Goal: Information Seeking & Learning: Learn about a topic

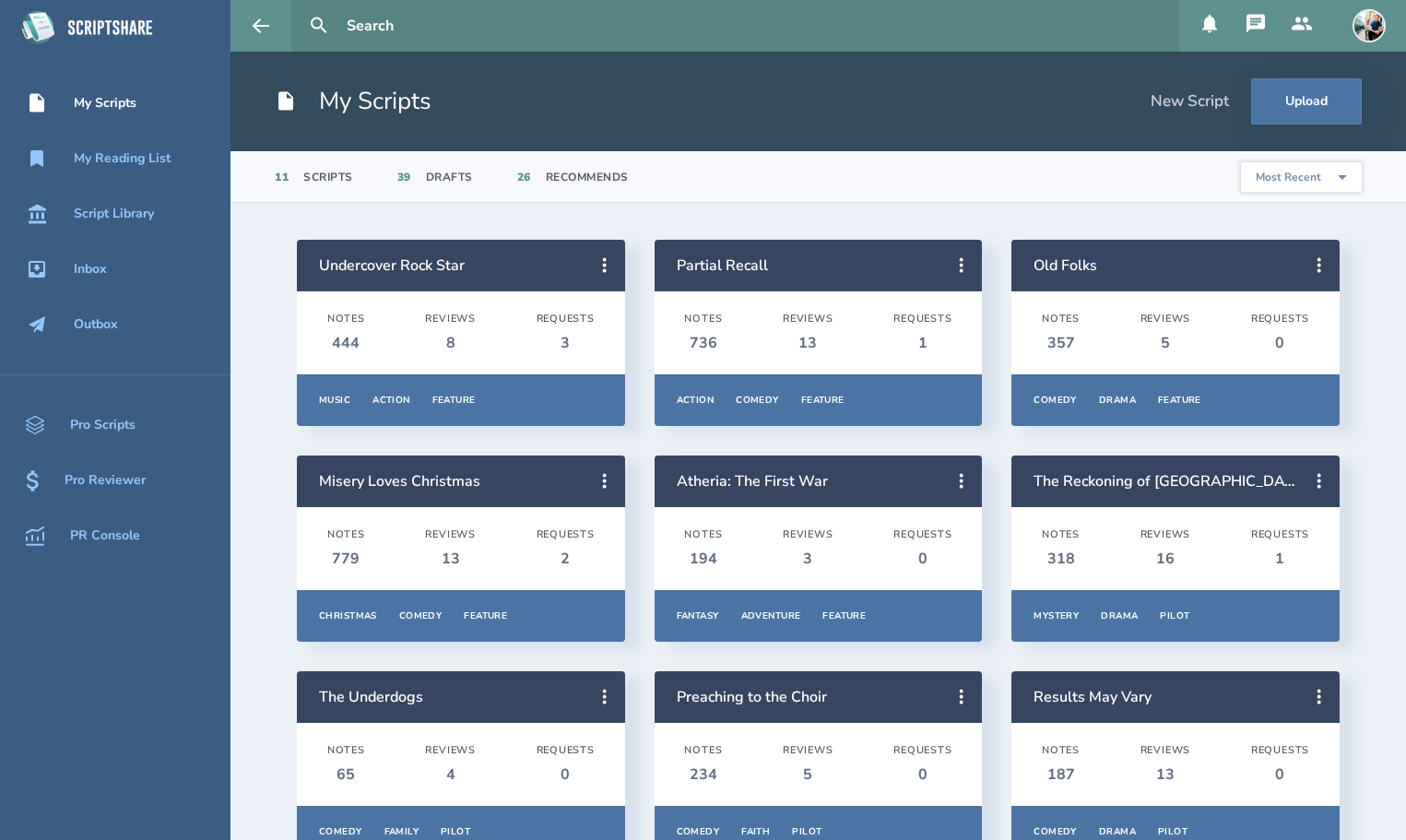
click at [450, 23] on input "text" at bounding box center [756, 25] width 833 height 52
click at [299, 6] on button at bounding box center [319, 25] width 40 height 40
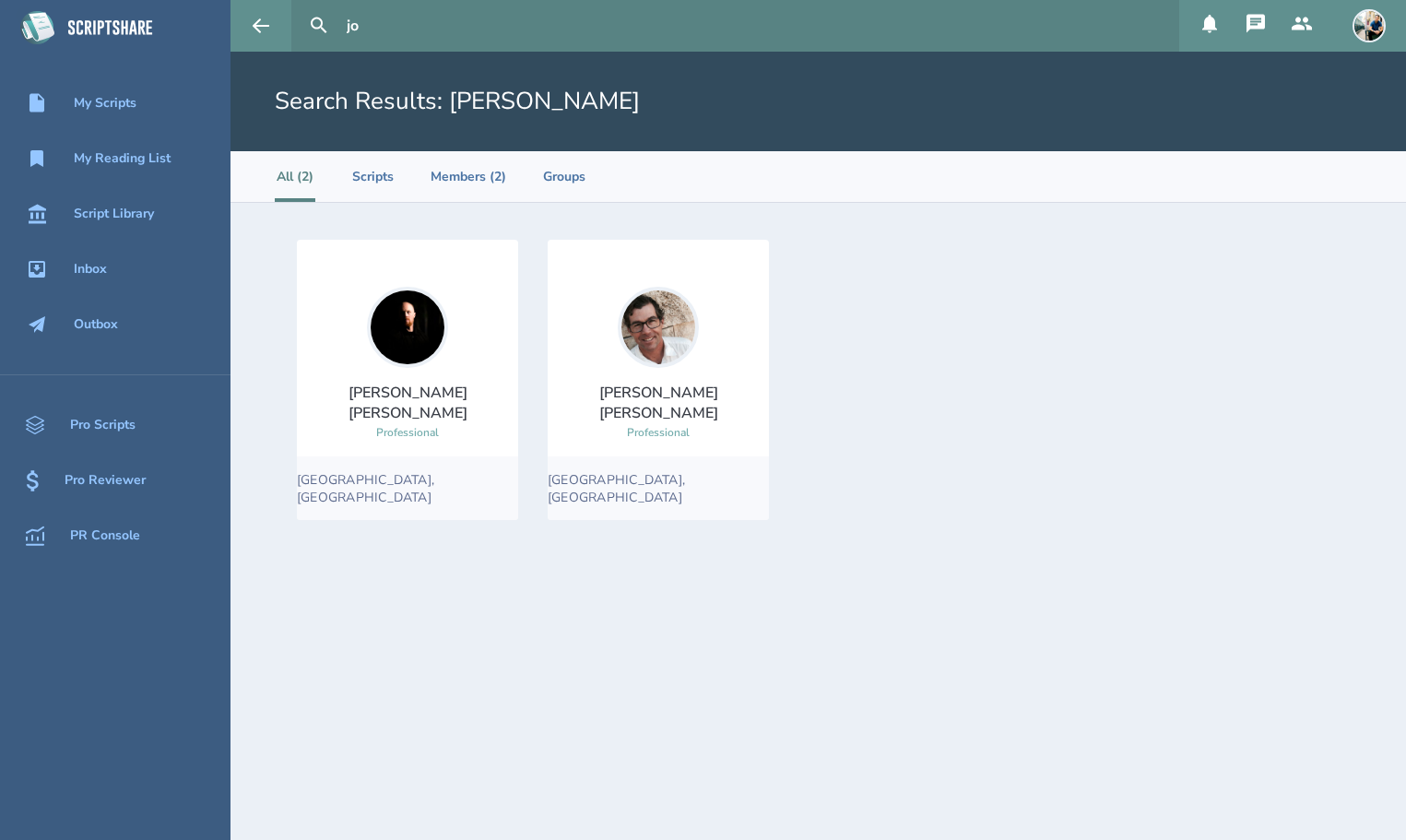
type input "j"
click at [299, 6] on button at bounding box center [319, 25] width 40 height 40
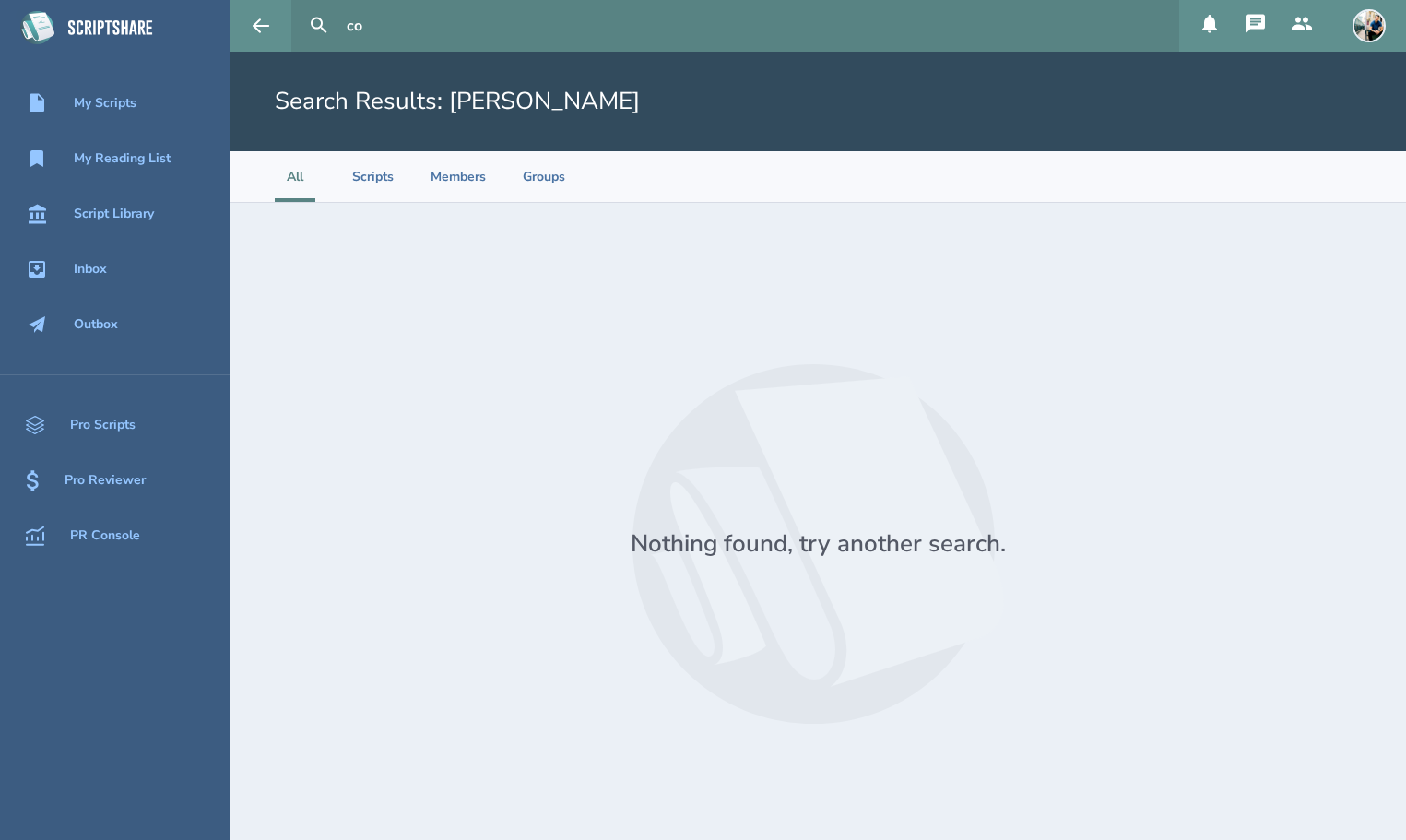
type input "c"
type input "[PERSON_NAME]"
click at [299, 6] on button at bounding box center [319, 25] width 40 height 40
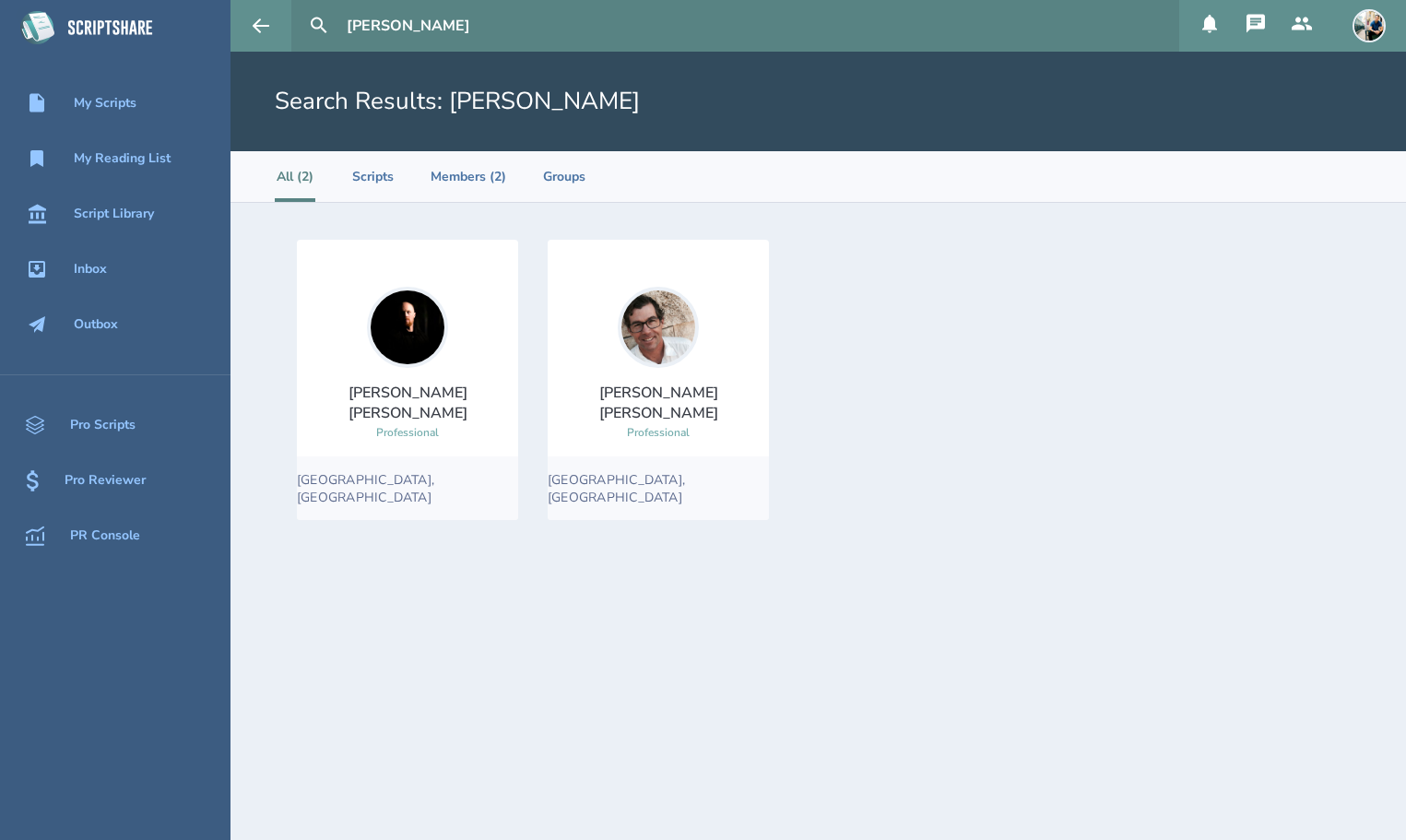
click at [667, 364] on img at bounding box center [658, 327] width 81 height 81
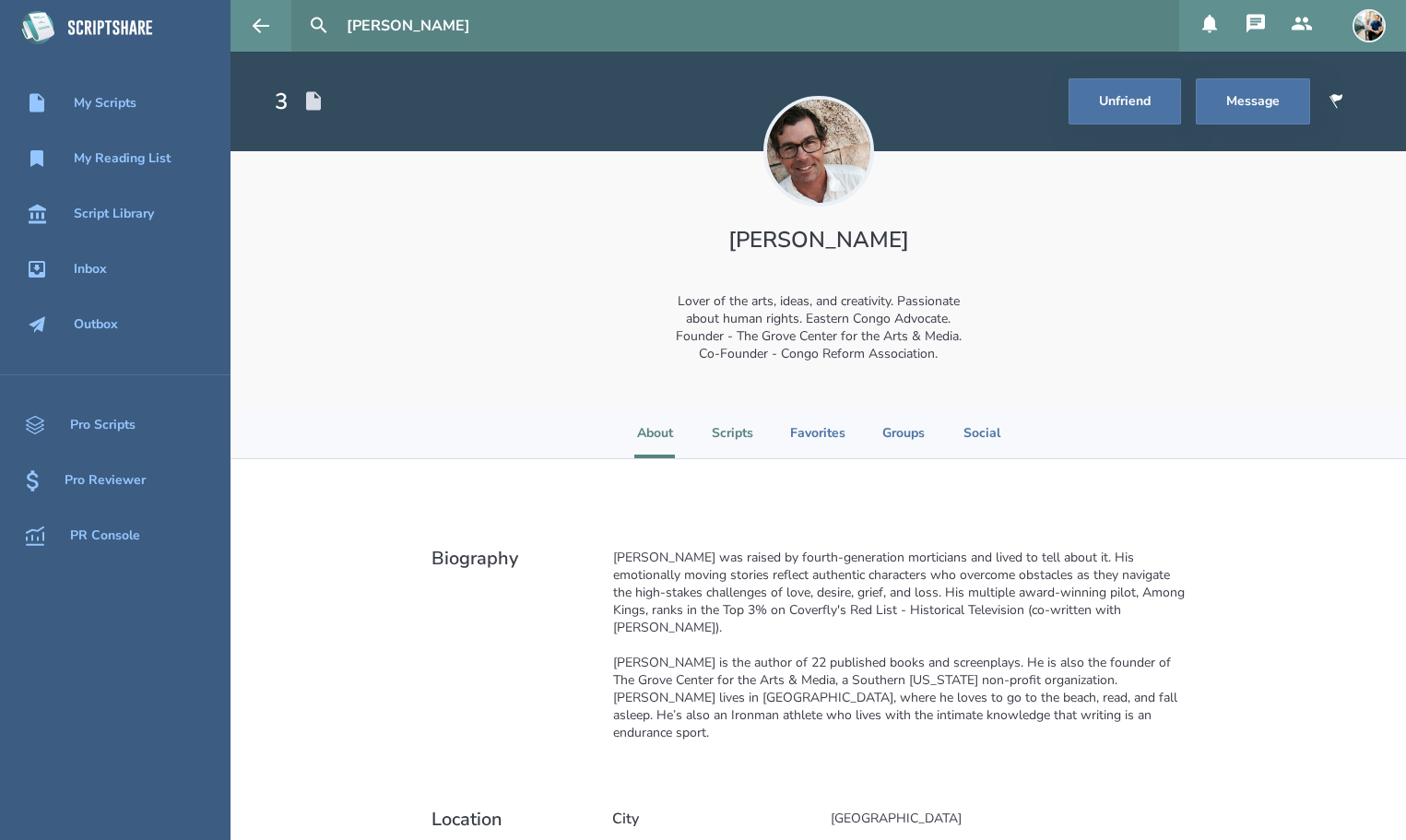
click at [740, 429] on li "Scripts" at bounding box center [732, 433] width 41 height 51
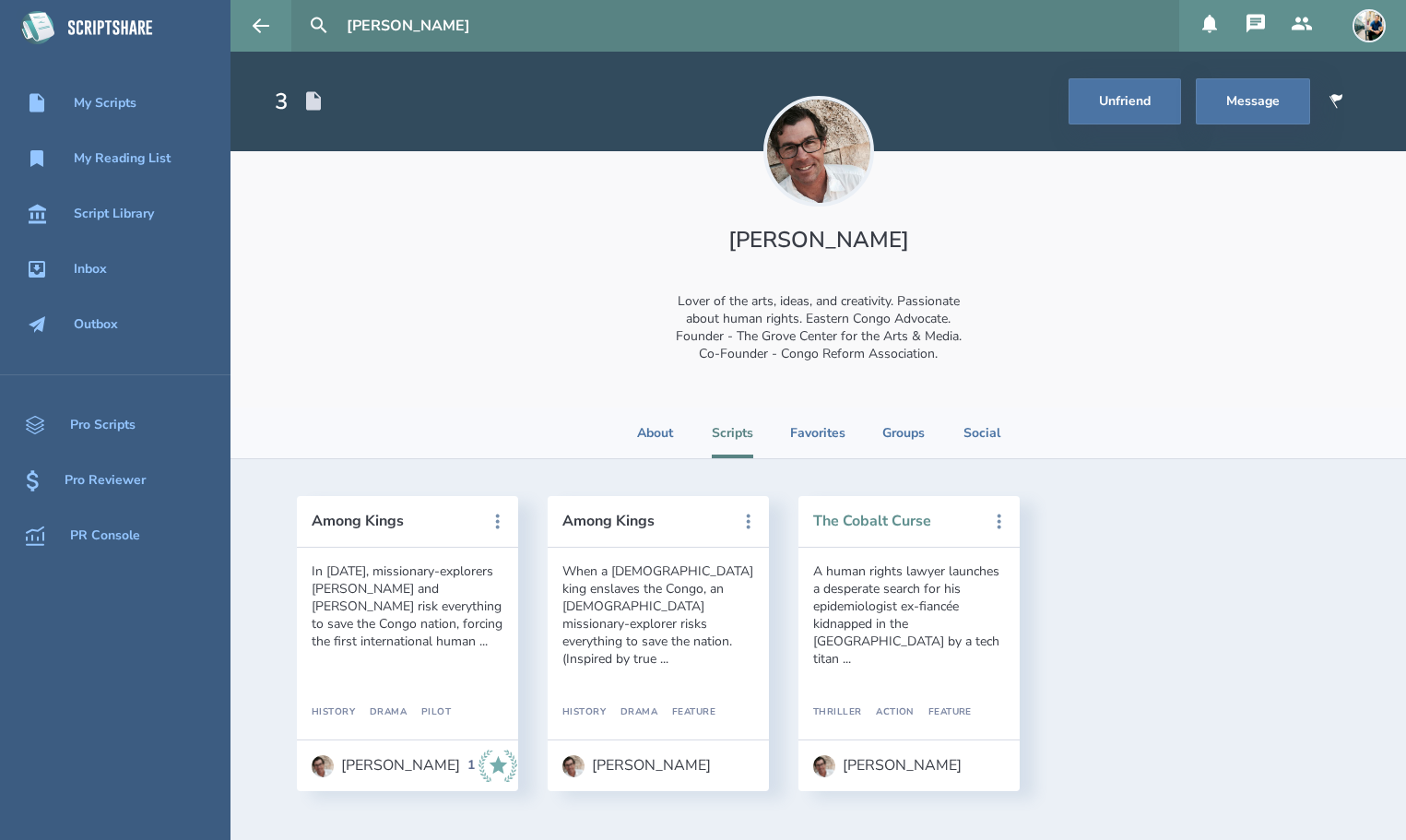
click at [842, 527] on button "The Cobalt Curse" at bounding box center [896, 521] width 166 height 17
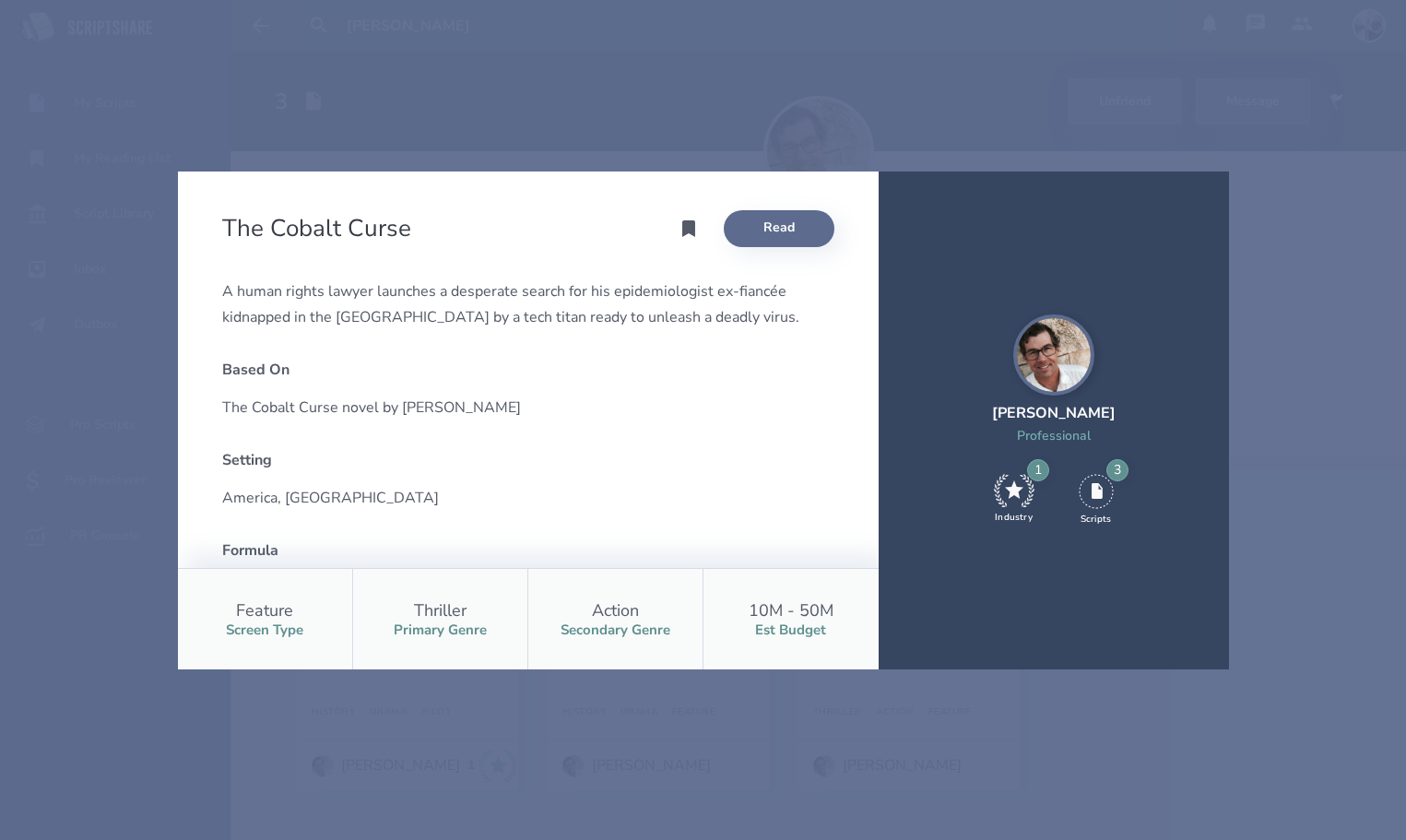
click at [785, 221] on link "Read" at bounding box center [779, 228] width 111 height 37
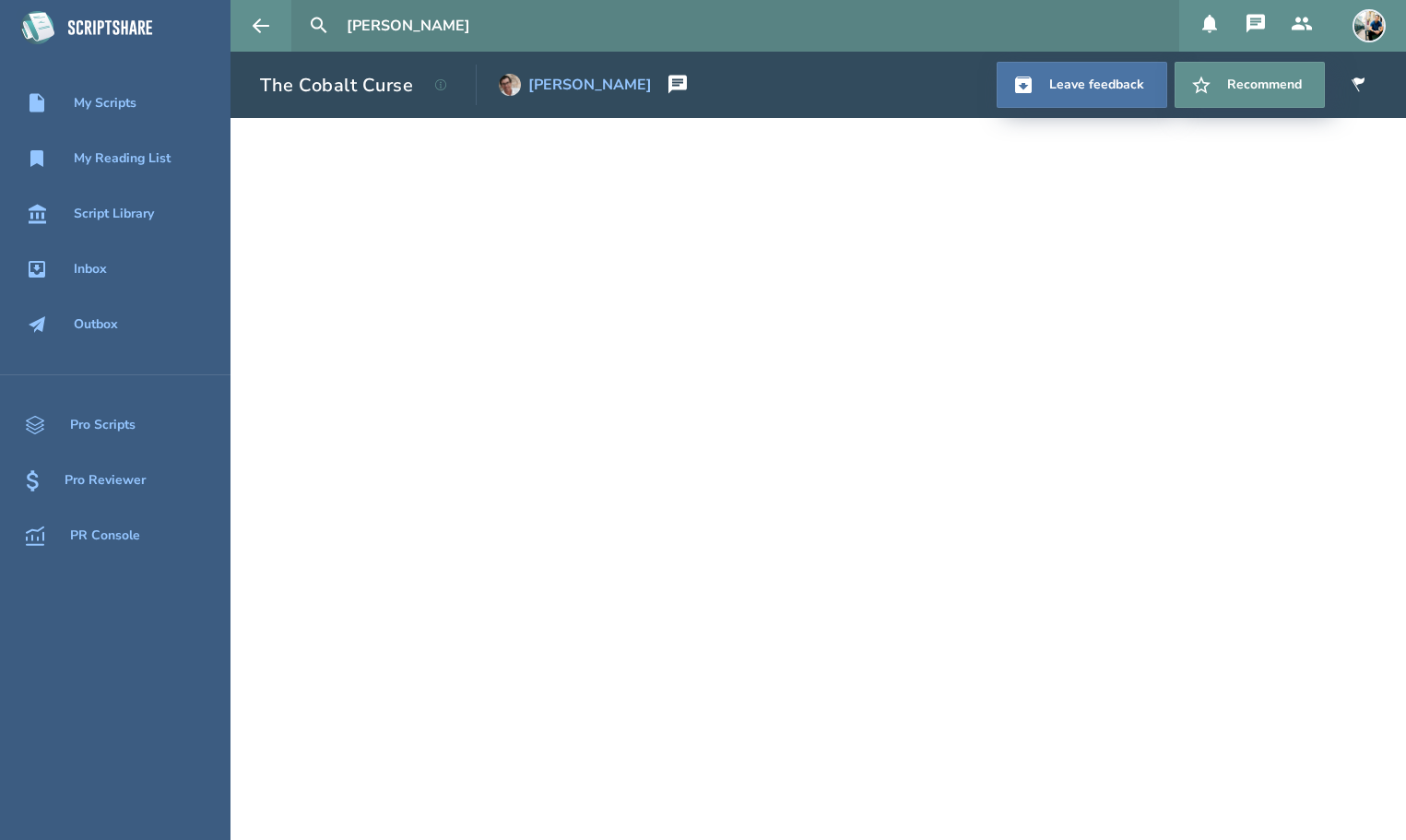
click at [537, 90] on div "[PERSON_NAME]" at bounding box center [589, 85] width 123 height 17
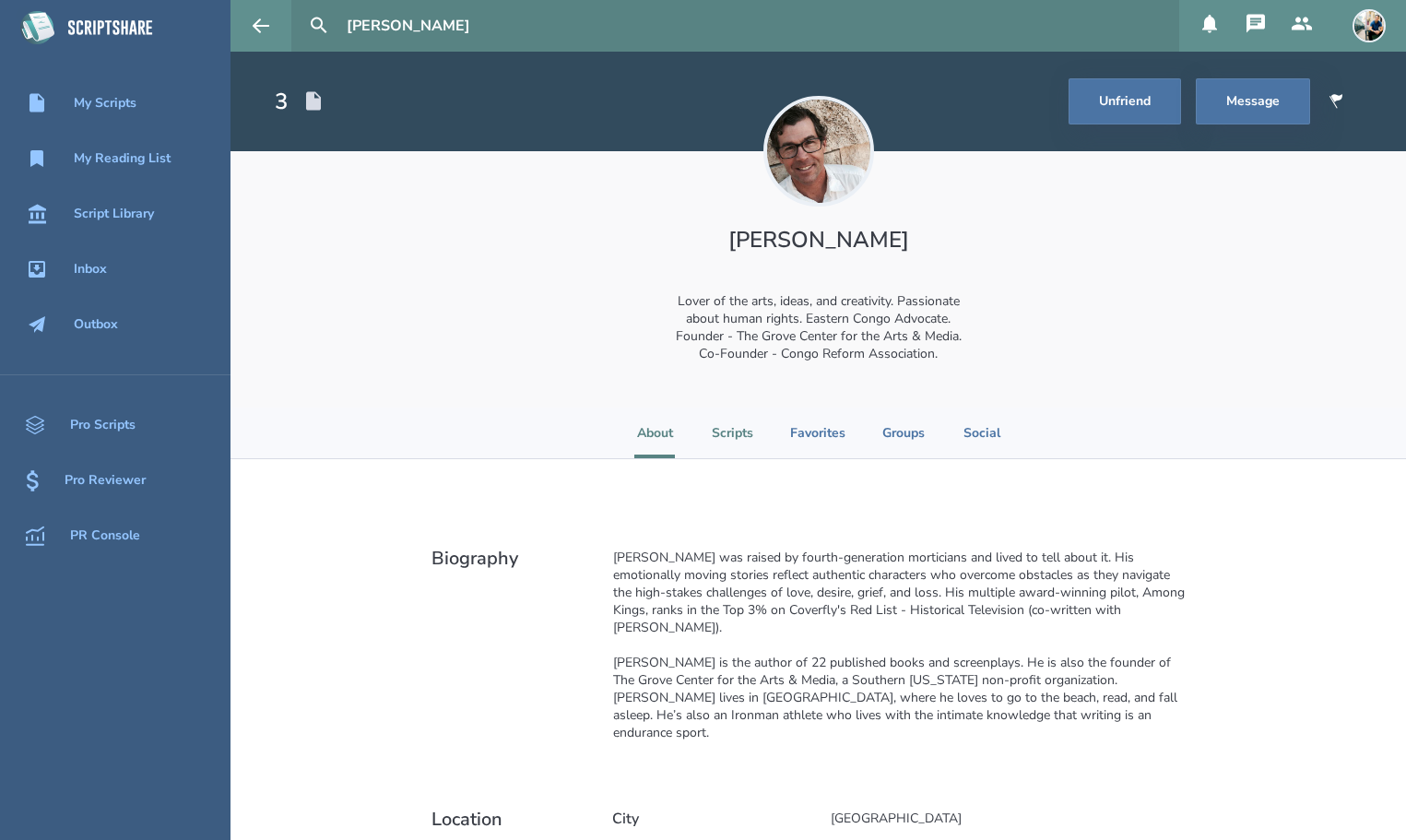
click at [728, 427] on li "Scripts" at bounding box center [732, 433] width 41 height 51
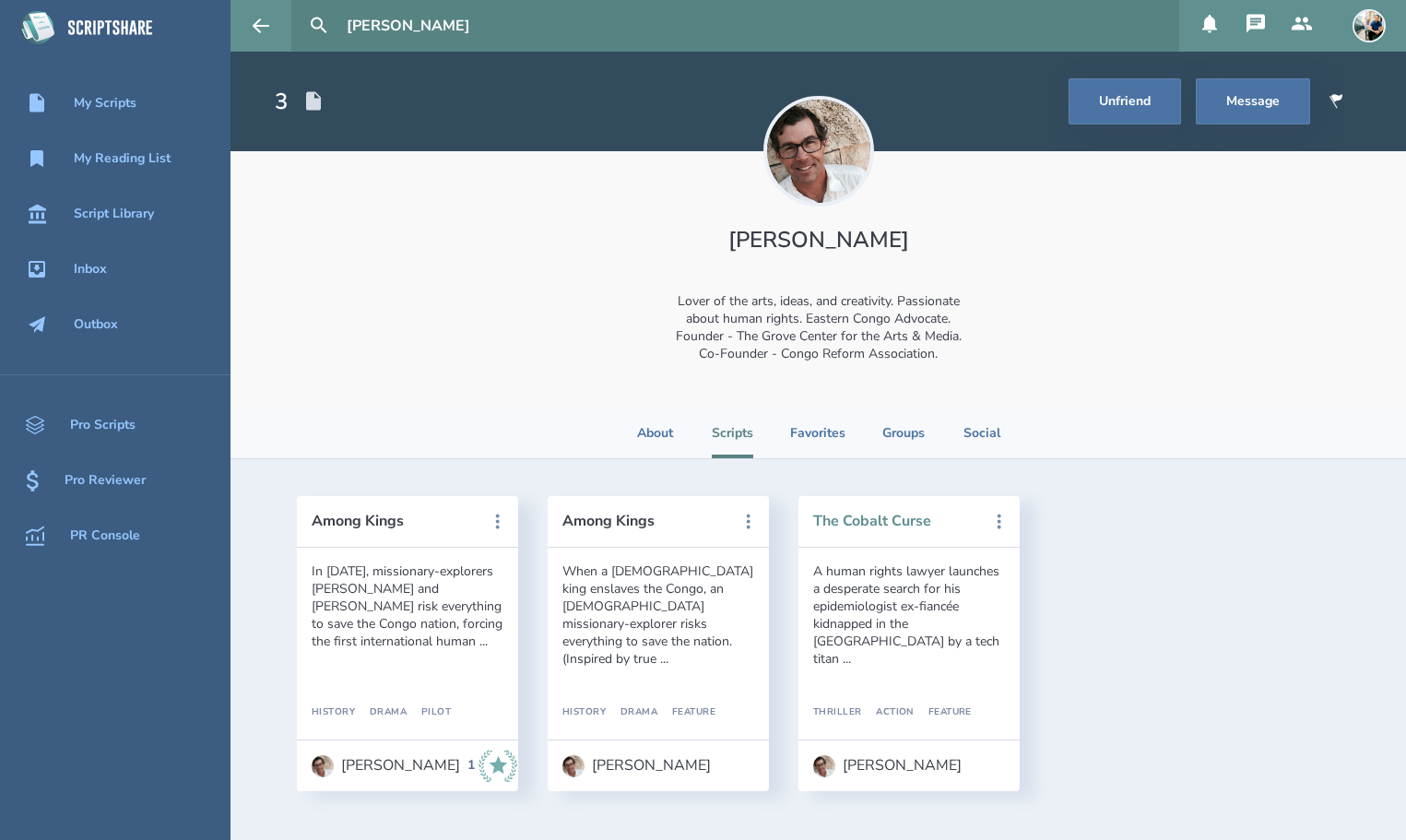
click at [847, 519] on button "The Cobalt Curse" at bounding box center [896, 521] width 166 height 17
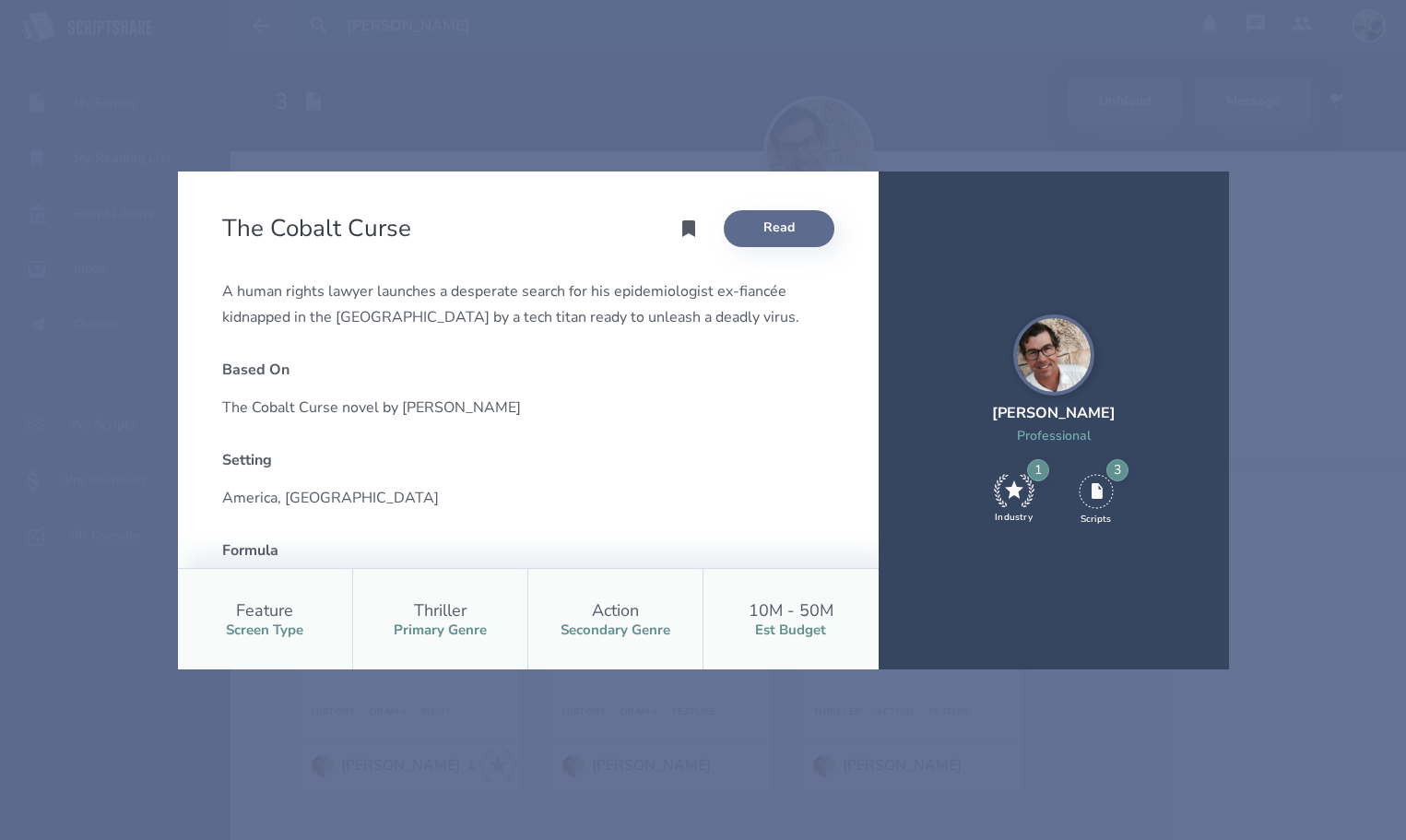
click at [769, 228] on link "Read" at bounding box center [779, 228] width 111 height 37
